Goal: Navigation & Orientation: Find specific page/section

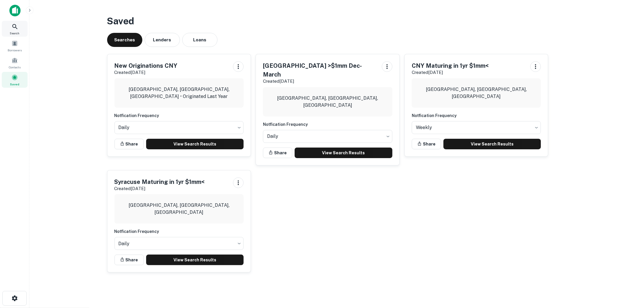
click at [13, 29] on icon at bounding box center [14, 26] width 7 height 7
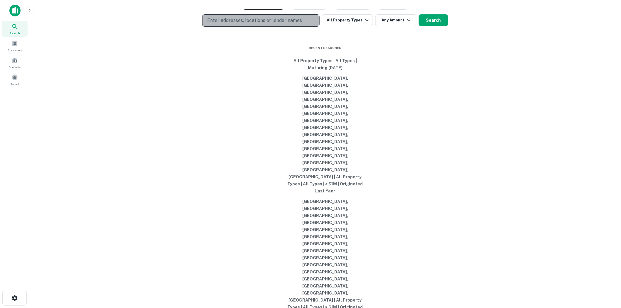
click at [260, 27] on button "Enter addresses, locations or lender names" at bounding box center [260, 20] width 117 height 12
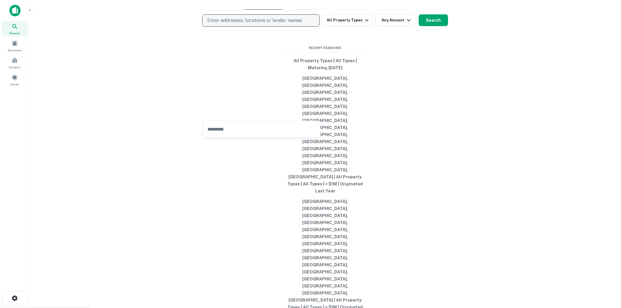
type input "********"
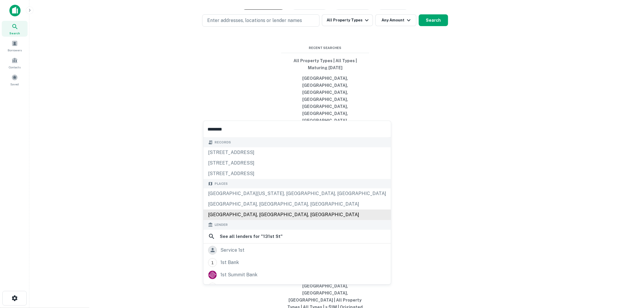
click at [284, 216] on div "[GEOGRAPHIC_DATA], [GEOGRAPHIC_DATA], [GEOGRAPHIC_DATA]" at bounding box center [297, 215] width 188 height 11
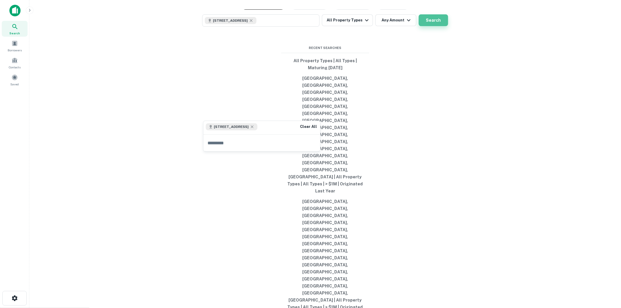
click at [433, 26] on button "Search" at bounding box center [433, 20] width 29 height 12
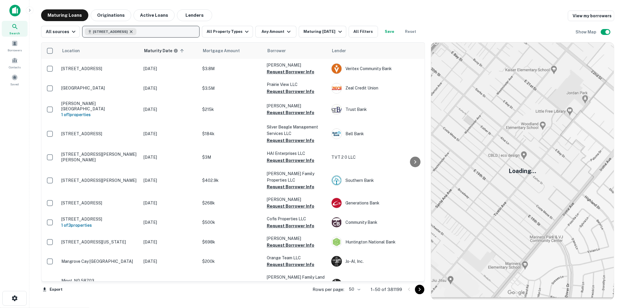
click at [134, 31] on icon "button" at bounding box center [131, 31] width 5 height 5
click at [19, 79] on div "Saved" at bounding box center [15, 80] width 26 height 16
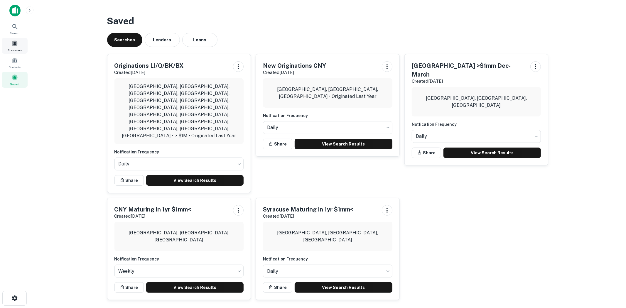
click at [17, 52] on span "Borrowers" at bounding box center [15, 50] width 14 height 5
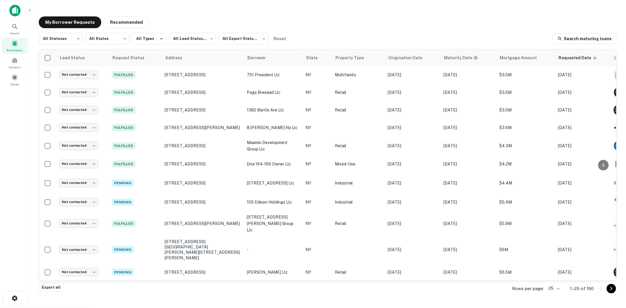
click at [613, 292] on button "Go to next page" at bounding box center [611, 288] width 9 height 9
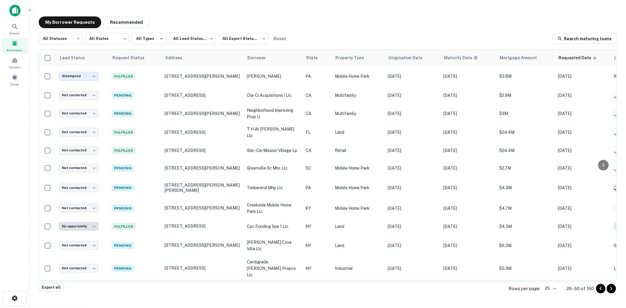
click at [608, 292] on icon "Go to next page" at bounding box center [611, 288] width 7 height 7
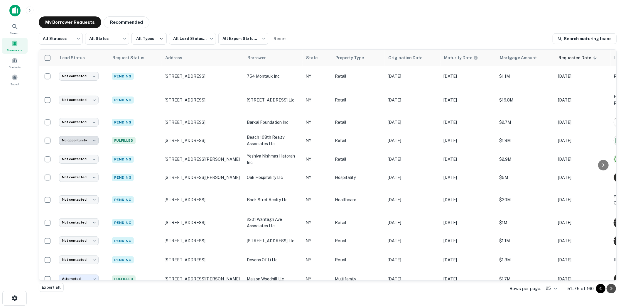
click at [611, 291] on icon "Go to next page" at bounding box center [611, 288] width 7 height 7
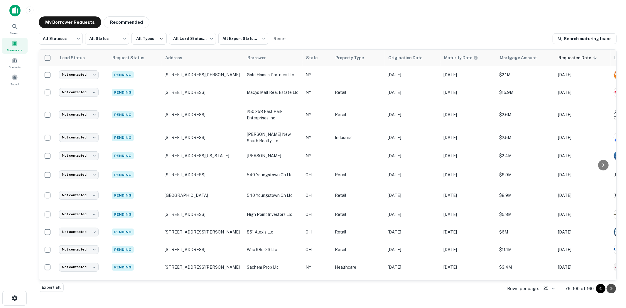
click at [608, 290] on icon "Go to next page" at bounding box center [611, 288] width 7 height 7
